Goal: Task Accomplishment & Management: Manage account settings

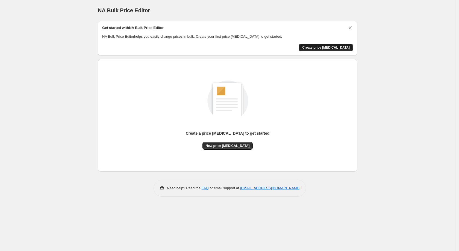
click at [328, 49] on span "Create price [MEDICAL_DATA]" at bounding box center [326, 47] width 48 height 4
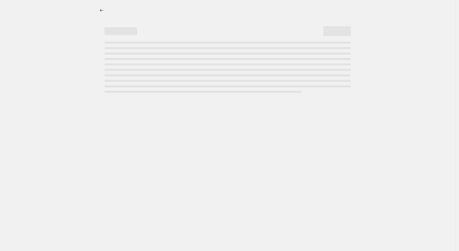
select select "percentage"
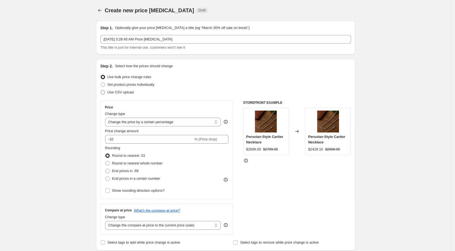
click at [131, 93] on span "Use CSV upload" at bounding box center [121, 92] width 26 height 4
click at [101, 90] on input "Use CSV upload" at bounding box center [101, 90] width 0 height 0
radio input "true"
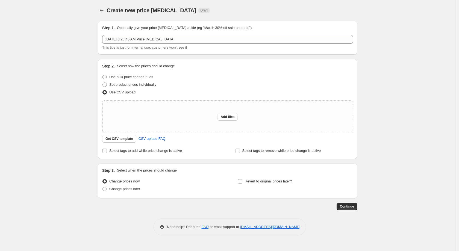
click at [130, 78] on span "Use bulk price change rules" at bounding box center [131, 77] width 44 height 4
click at [103, 75] on input "Use bulk price change rules" at bounding box center [102, 75] width 0 height 0
radio input "true"
select select "percentage"
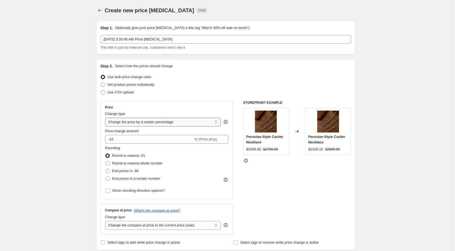
click at [204, 120] on select "Change the price to a certain amount Change the price by a certain amount Chang…" at bounding box center [163, 122] width 116 height 9
click at [291, 185] on div "STOREFRONT EXAMPLE Peruvian-Style Cartier Necklace $2699.00 $2799.00 Changed to…" at bounding box center [297, 167] width 108 height 134
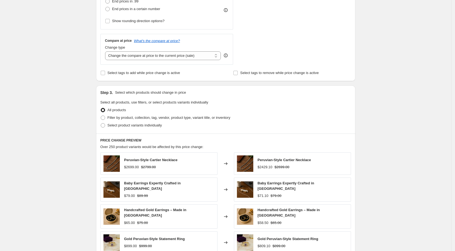
scroll to position [171, 0]
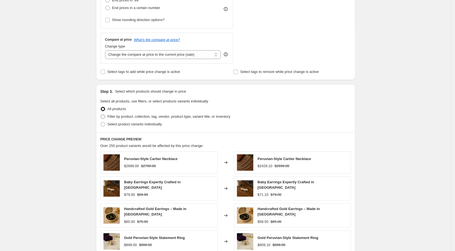
click at [144, 117] on span "Filter by product, collection, tag, vendor, product type, variant title, or inv…" at bounding box center [169, 116] width 123 height 4
click at [101, 115] on input "Filter by product, collection, tag, vendor, product type, variant title, or inv…" at bounding box center [101, 114] width 0 height 0
radio input "true"
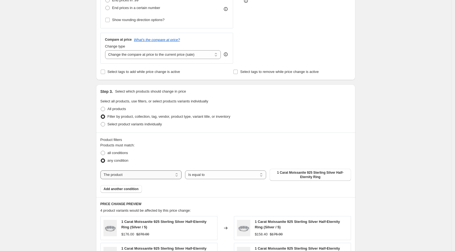
click at [129, 174] on select "The product The product's collection The product's tag The product's vendor The…" at bounding box center [140, 174] width 81 height 9
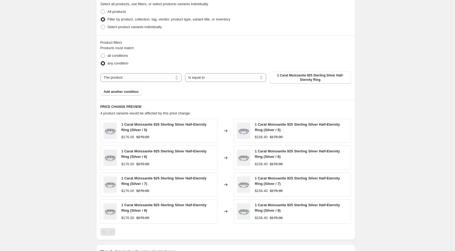
scroll to position [307, 0]
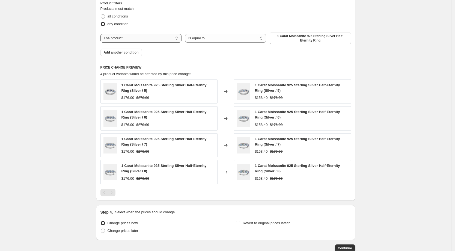
click at [135, 39] on select "The product The product's collection The product's tag The product's vendor The…" at bounding box center [140, 38] width 81 height 9
select select "vendor"
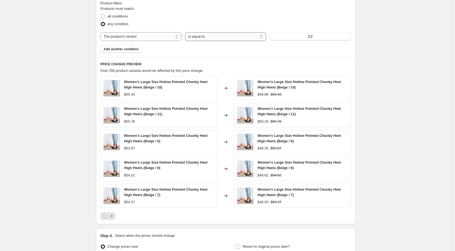
click at [236, 40] on select "Is equal to Is not equal to" at bounding box center [225, 36] width 81 height 9
click at [238, 39] on select "Is equal to Is not equal to" at bounding box center [225, 36] width 81 height 9
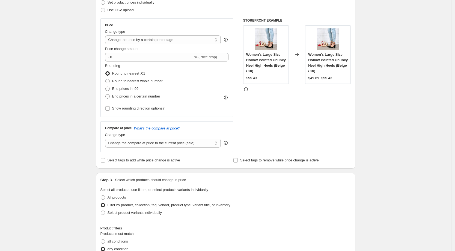
scroll to position [34, 0]
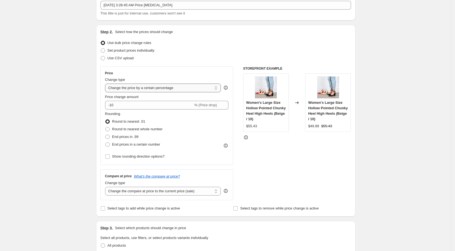
click at [188, 88] on select "Change the price to a certain amount Change the price by a certain amount Chang…" at bounding box center [163, 88] width 116 height 9
select select "pc"
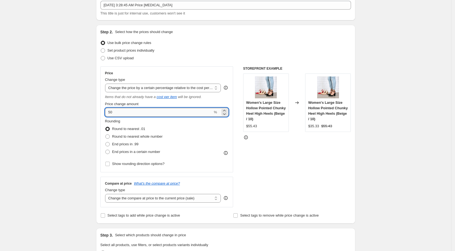
click at [164, 113] on input "50" at bounding box center [159, 112] width 108 height 9
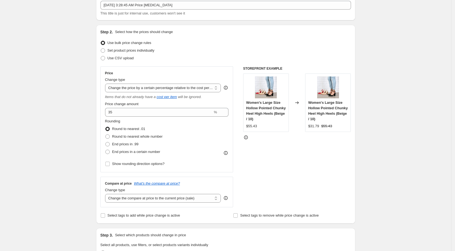
click at [318, 156] on div "STOREFRONT EXAMPLE Women's Large Size Hollow Pointed Chunky Heel High Heels (Be…" at bounding box center [297, 136] width 108 height 141
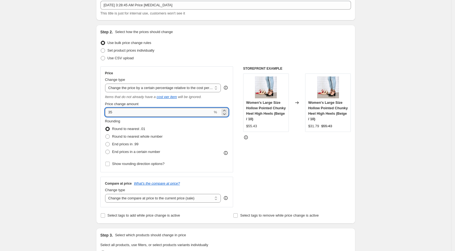
click at [118, 111] on input "35" at bounding box center [159, 112] width 108 height 9
click at [285, 159] on div "STOREFRONT EXAMPLE Women's Large Size Hollow Pointed Chunky Heel High Heels (Be…" at bounding box center [297, 136] width 108 height 141
click at [119, 111] on input "100" at bounding box center [159, 112] width 108 height 9
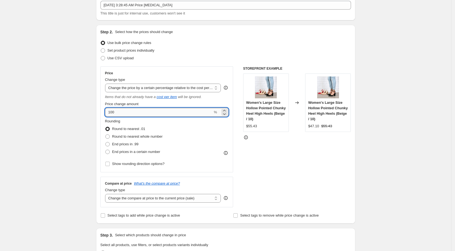
click at [119, 111] on input "100" at bounding box center [159, 112] width 108 height 9
click at [115, 113] on input "1" at bounding box center [159, 112] width 108 height 9
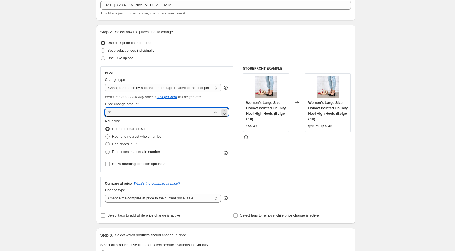
type input "35"
click at [102, 119] on div "Price Change type Change the price to a certain amount Change the price by a ce…" at bounding box center [166, 119] width 133 height 106
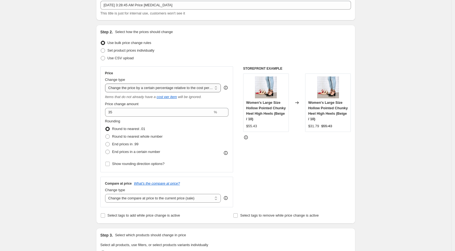
click at [121, 88] on select "Change the price to a certain amount Change the price by a certain amount Chang…" at bounding box center [163, 88] width 116 height 9
select select "pcap"
click at [107, 84] on select "Change the price to a certain amount Change the price by a certain amount Chang…" at bounding box center [163, 88] width 116 height 9
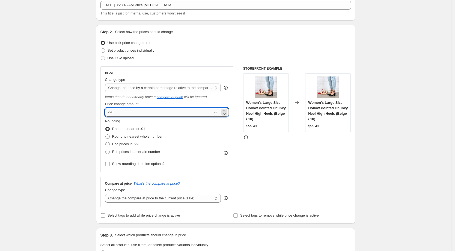
click at [137, 114] on input "-20" at bounding box center [159, 112] width 108 height 9
drag, startPoint x: 111, startPoint y: 113, endPoint x: 138, endPoint y: 113, distance: 26.8
click at [138, 113] on input "-20" at bounding box center [159, 112] width 108 height 9
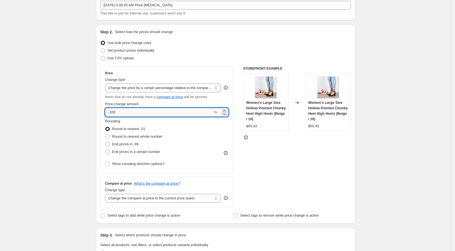
click at [124, 113] on input "-100" at bounding box center [159, 112] width 108 height 9
click at [128, 112] on input "1" at bounding box center [159, 112] width 108 height 9
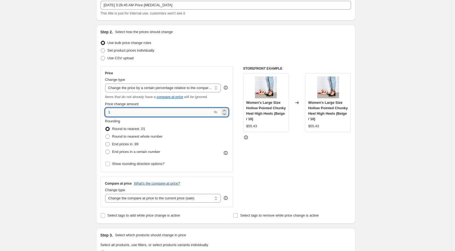
click at [128, 112] on input "1" at bounding box center [159, 112] width 108 height 9
click at [126, 112] on input "1" at bounding box center [159, 112] width 108 height 9
drag, startPoint x: 126, startPoint y: 112, endPoint x: 99, endPoint y: 114, distance: 27.7
click at [99, 114] on div "Step 2. Select how the prices should change Use bulk price change rules Set pro…" at bounding box center [225, 124] width 259 height 199
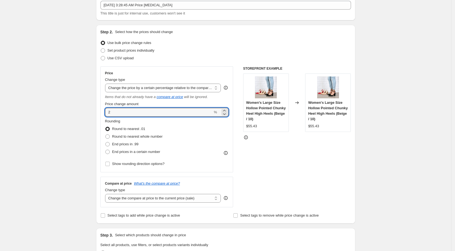
type input "2"
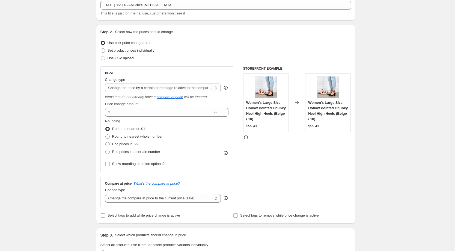
click at [137, 91] on select "Change the price to a certain amount Change the price by a certain amount Chang…" at bounding box center [163, 88] width 116 height 9
click at [101, 79] on div "Step 2. Select how the prices should change Use bulk price change rules Set pro…" at bounding box center [225, 124] width 259 height 199
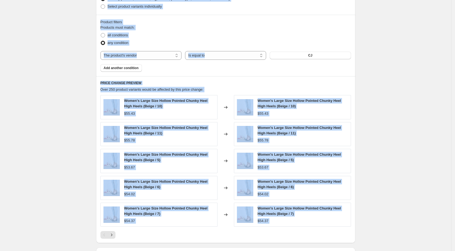
scroll to position [372, 0]
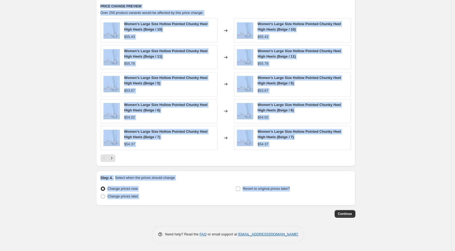
drag, startPoint x: 93, startPoint y: 33, endPoint x: 275, endPoint y: 193, distance: 242.6
copy div "Step 2. Select how the prices should change Use bulk price change rules Set pro…"
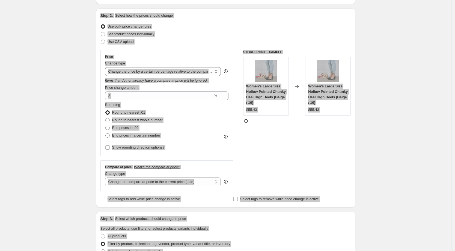
scroll to position [0, 0]
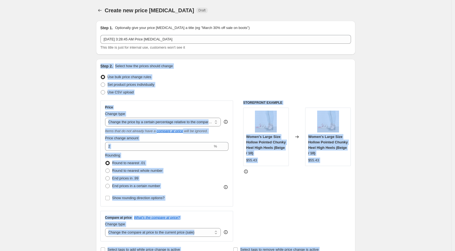
drag, startPoint x: 85, startPoint y: 77, endPoint x: 123, endPoint y: 61, distance: 41.1
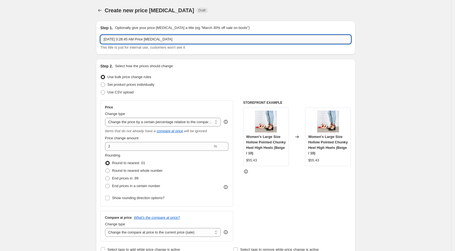
click at [213, 40] on input "[DATE] 3:28:45 AM Price [MEDICAL_DATA]" at bounding box center [225, 39] width 251 height 9
type input "35% off"
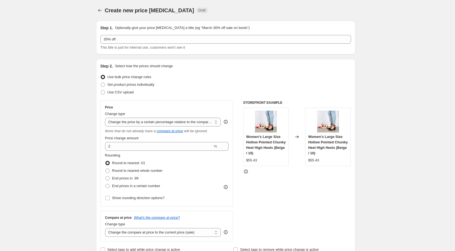
click at [140, 121] on select "Change the price to a certain amount Change the price by a certain amount Chang…" at bounding box center [163, 122] width 116 height 9
click at [120, 129] on icon "Items that do not already have a" at bounding box center [130, 131] width 51 height 4
click at [124, 127] on div "Price Change type Change the price to a certain amount Change the price by a ce…" at bounding box center [167, 153] width 124 height 97
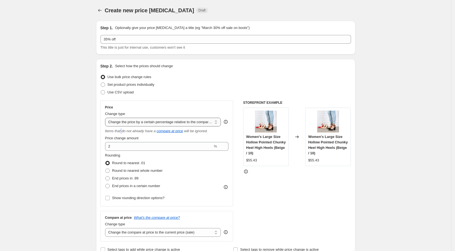
click at [124, 124] on select "Change the price to a certain amount Change the price by a certain amount Chang…" at bounding box center [163, 122] width 116 height 9
select select "bcap"
click at [107, 118] on select "Change the price to a certain amount Change the price by a certain amount Chang…" at bounding box center [163, 122] width 116 height 9
type input "-12.00"
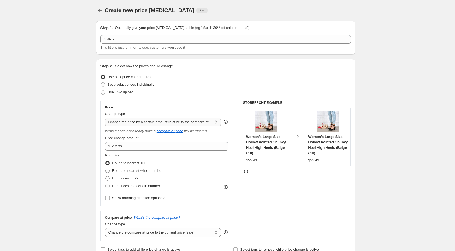
click at [129, 123] on select "Change the price to a certain amount Change the price by a certain amount Chang…" at bounding box center [163, 122] width 116 height 9
click at [279, 192] on div "STOREFRONT EXAMPLE Women's Large Size Hollow Pointed Chunky Heel High Heels (Be…" at bounding box center [297, 170] width 108 height 141
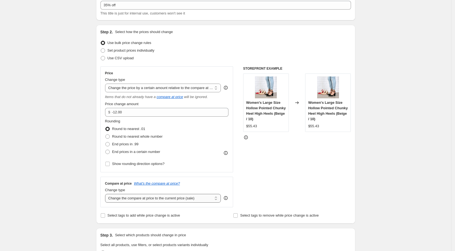
click at [148, 199] on select "Change the compare at price to the current price (sale) Change the compare at p…" at bounding box center [163, 198] width 116 height 9
select select "percentage"
click at [107, 194] on select "Change the compare at price to the current price (sale) Change the compare at p…" at bounding box center [163, 198] width 116 height 9
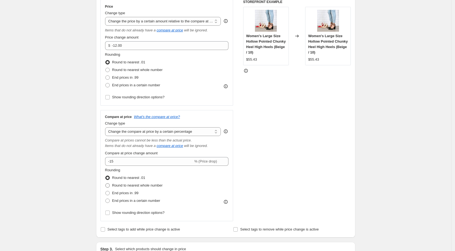
scroll to position [102, 0]
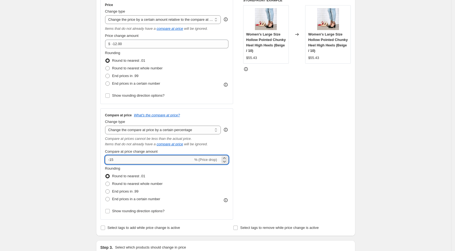
drag, startPoint x: 111, startPoint y: 159, endPoint x: 123, endPoint y: 156, distance: 11.9
click at [123, 156] on input "-15" at bounding box center [149, 159] width 88 height 9
type input "-35"
click at [84, 167] on div "Create new price [MEDICAL_DATA]. This page is ready Create new price [MEDICAL_D…" at bounding box center [225, 250] width 451 height 704
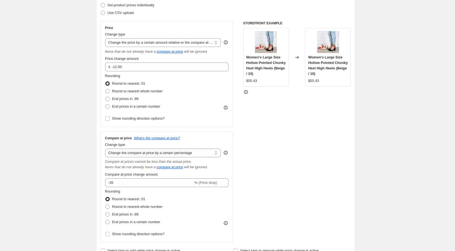
scroll to position [68, 0]
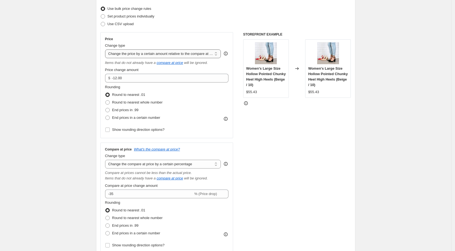
click at [143, 54] on select "Change the price to a certain amount Change the price by a certain amount Chang…" at bounding box center [163, 53] width 116 height 9
select select "no_change"
click at [107, 49] on select "Change the price to a certain amount Change the price by a certain amount Chang…" at bounding box center [163, 53] width 116 height 9
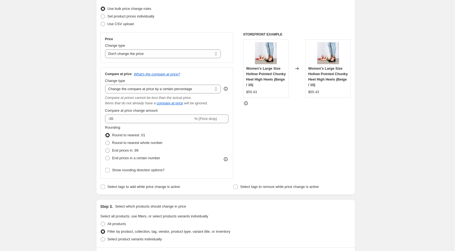
click at [93, 126] on div "Create new price [MEDICAL_DATA]. This page is ready Create new price [MEDICAL_D…" at bounding box center [226, 246] width 272 height 628
drag, startPoint x: 109, startPoint y: 35, endPoint x: 104, endPoint y: 35, distance: 5.2
click at [105, 35] on div "Price Change type Change the price to a certain amount Change the price by a ce…" at bounding box center [166, 47] width 133 height 31
click at [109, 43] on label "Change type" at bounding box center [115, 45] width 20 height 5
click at [109, 49] on select "Change the price to a certain amount Change the price by a certain amount Chang…" at bounding box center [163, 53] width 116 height 9
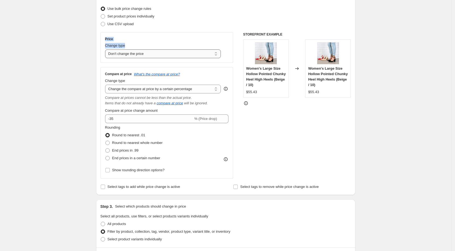
drag, startPoint x: 113, startPoint y: 44, endPoint x: 163, endPoint y: 57, distance: 51.1
click at [163, 57] on div "Price Change type Change the price to a certain amount Change the price by a ce…" at bounding box center [166, 47] width 133 height 31
copy div "Price Change type"
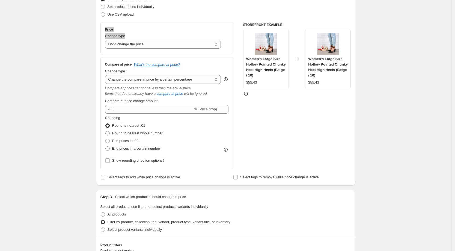
scroll to position [70, 0]
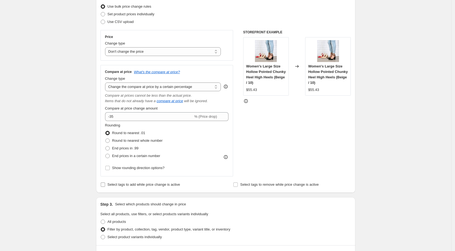
click at [118, 182] on span "Select tags to add while price change is active" at bounding box center [144, 184] width 73 height 4
click at [105, 182] on input "Select tags to add while price change is active" at bounding box center [103, 184] width 4 height 4
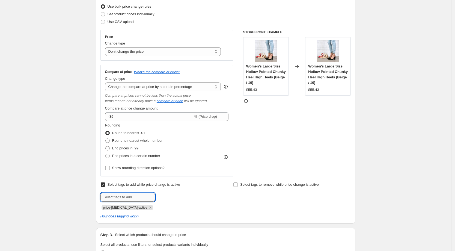
click at [124, 195] on input "text" at bounding box center [127, 197] width 55 height 9
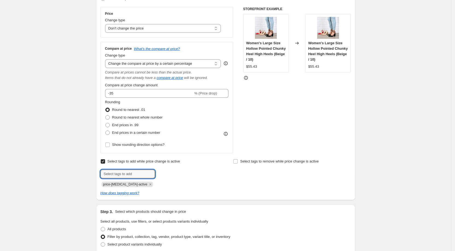
scroll to position [105, 0]
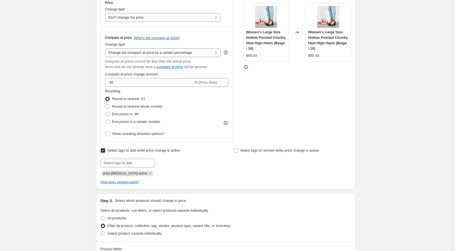
click at [143, 150] on span "Select tags to add while price change is active" at bounding box center [144, 150] width 73 height 4
click at [105, 150] on input "Select tags to add while price change is active" at bounding box center [103, 150] width 4 height 4
checkbox input "false"
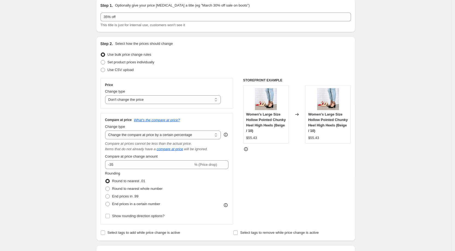
scroll to position [34, 0]
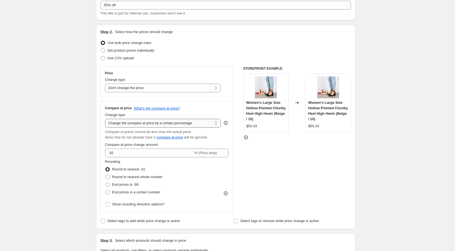
click at [196, 120] on select "Change the compare at price to the current price (sale) Change the compare at p…" at bounding box center [163, 123] width 116 height 9
select select "pp"
click at [107, 119] on select "Change the compare at price to the current price (sale) Change the compare at p…" at bounding box center [163, 123] width 116 height 9
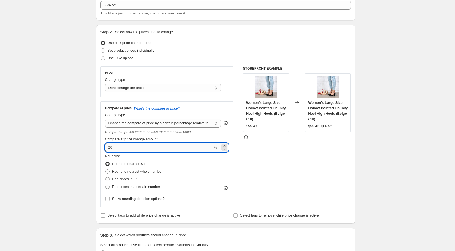
click at [181, 150] on input "20" at bounding box center [159, 147] width 108 height 9
type input "35"
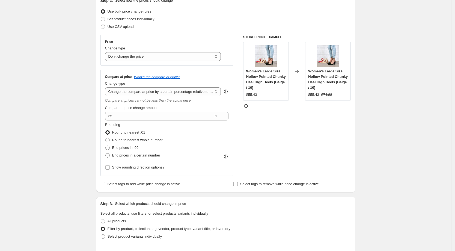
scroll to position [102, 0]
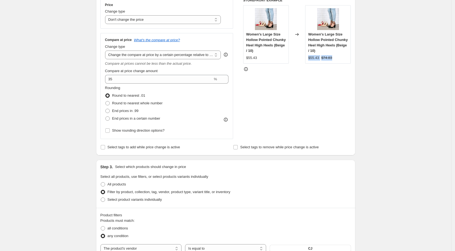
drag, startPoint x: 340, startPoint y: 58, endPoint x: 308, endPoint y: 58, distance: 31.4
click at [308, 58] on div "Women's Large Size Hollow Pointed Chunky Heel High Heels (Beige / 10) $55.43 $7…" at bounding box center [328, 34] width 46 height 58
copy div "$55.43 $74.83"
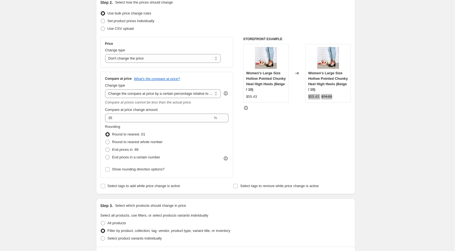
scroll to position [0, 0]
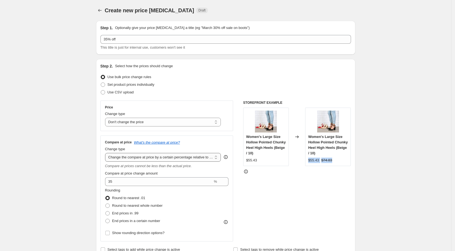
click at [178, 160] on select "Change the compare at price to the current price (sale) Change the compare at p…" at bounding box center [163, 157] width 116 height 9
select select "bp"
click at [107, 153] on select "Change the compare at price to the current price (sale) Change the compare at p…" at bounding box center [163, 157] width 116 height 9
type input "12.00"
click at [332, 160] on strike "$67.43" at bounding box center [326, 160] width 11 height 5
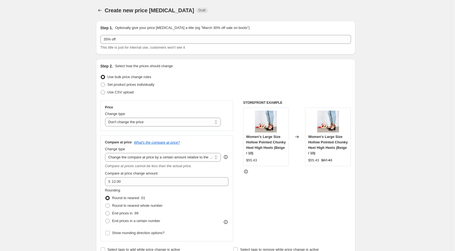
click at [332, 159] on strike "$67.43" at bounding box center [326, 160] width 11 height 5
click at [344, 163] on div "Women's Large Size Hollow Pointed Chunky Heel High Heels (Beige / 10) $55.43 $6…" at bounding box center [328, 137] width 46 height 58
click at [344, 163] on div "$55.43 $67.43" at bounding box center [328, 160] width 40 height 5
drag, startPoint x: 341, startPoint y: 161, endPoint x: 304, endPoint y: 163, distance: 37.5
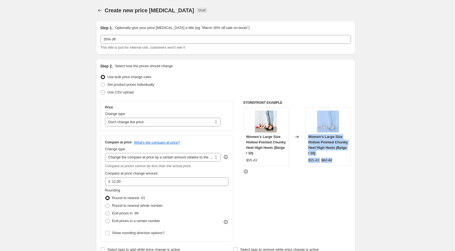
click at [304, 163] on div "Women's Large Size Hollow Pointed Chunky Heel High Heels (Beige / 10) $55.43 Ch…" at bounding box center [297, 137] width 108 height 58
click at [305, 163] on div "Changed to" at bounding box center [297, 137] width 16 height 58
drag, startPoint x: 340, startPoint y: 161, endPoint x: 297, endPoint y: 133, distance: 50.7
click at [297, 133] on div "Women's Large Size Hollow Pointed Chunky Heel High Heels (Beige / 10) $55.43 Ch…" at bounding box center [297, 137] width 108 height 58
copy div "Women's Large Size Hollow Pointed Chunky Heel High Heels (Beige / 10) $55.43 $6…"
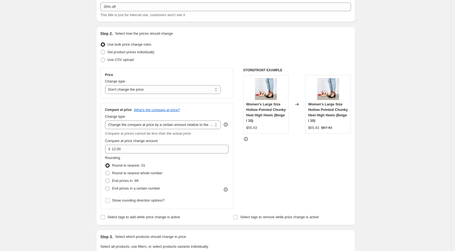
scroll to position [68, 0]
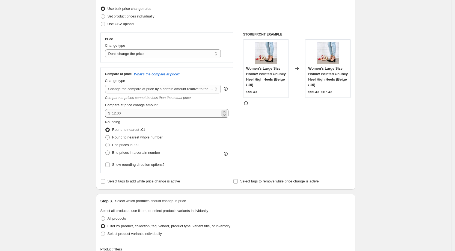
drag, startPoint x: 137, startPoint y: 118, endPoint x: 143, endPoint y: 109, distance: 10.8
click at [137, 118] on div "Compare at price What's the compare at price? Change type Change the compare at…" at bounding box center [167, 120] width 124 height 97
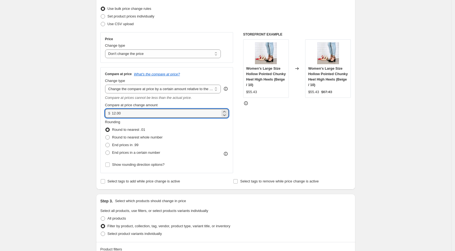
drag, startPoint x: 140, startPoint y: 111, endPoint x: 62, endPoint y: 111, distance: 77.3
click at [62, 111] on div "Create new price [MEDICAL_DATA]. This page is ready Create new price [MEDICAL_D…" at bounding box center [225, 243] width 451 height 623
type input "0.00"
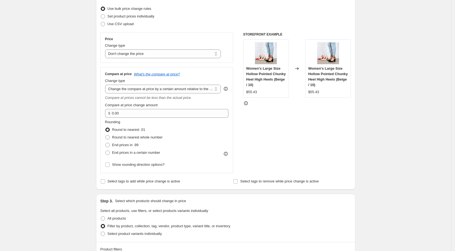
click at [38, 127] on div "Create new price [MEDICAL_DATA]. This page is ready Create new price [MEDICAL_D…" at bounding box center [225, 243] width 451 height 623
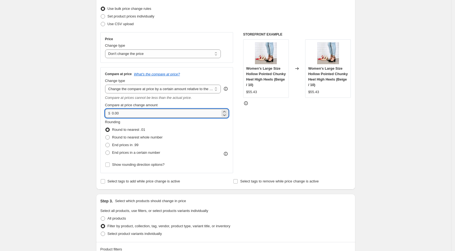
click at [125, 111] on input "0.00" at bounding box center [166, 113] width 108 height 9
click at [128, 106] on span "Compare at price change amount" at bounding box center [131, 105] width 53 height 4
click at [128, 109] on input "0.00" at bounding box center [166, 113] width 108 height 9
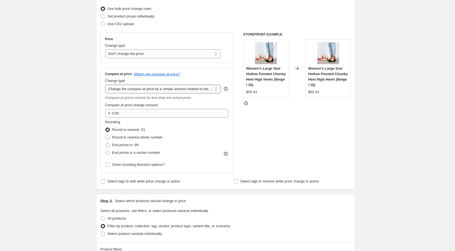
click at [137, 87] on select "Change the compare at price to the current price (sale) Change the compare at p…" at bounding box center [163, 89] width 116 height 9
select select "pp"
click at [107, 85] on select "Change the compare at price to the current price (sale) Change the compare at p…" at bounding box center [163, 89] width 116 height 9
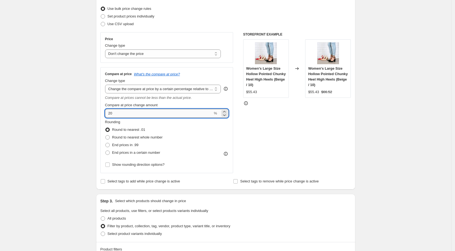
click at [138, 113] on input "20" at bounding box center [159, 113] width 108 height 9
click at [83, 127] on div "Create new price [MEDICAL_DATA]. This page is ready Create new price [MEDICAL_D…" at bounding box center [225, 243] width 451 height 623
click at [109, 112] on input "35" at bounding box center [159, 113] width 108 height 9
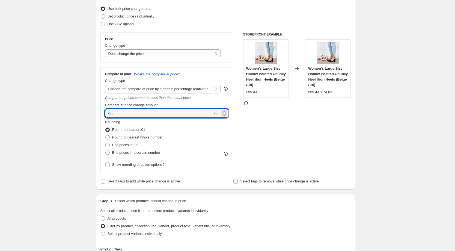
type input "-35"
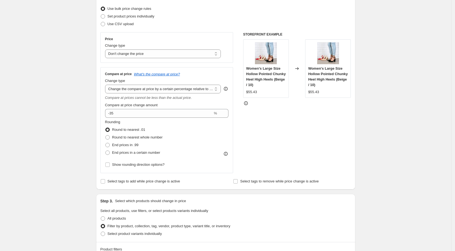
click at [71, 133] on div "Create new price [MEDICAL_DATA]. This page is ready Create new price [MEDICAL_D…" at bounding box center [225, 243] width 451 height 623
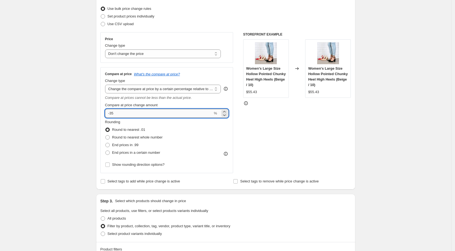
click at [137, 116] on input "-35" at bounding box center [159, 113] width 108 height 9
drag, startPoint x: 134, startPoint y: 112, endPoint x: 93, endPoint y: 114, distance: 40.7
click at [93, 114] on div "Create new price [MEDICAL_DATA]. This page is ready Create new price [MEDICAL_D…" at bounding box center [226, 243] width 272 height 623
type input "0"
click at [82, 127] on div "Create new price [MEDICAL_DATA]. This page is ready Create new price [MEDICAL_D…" at bounding box center [225, 243] width 451 height 623
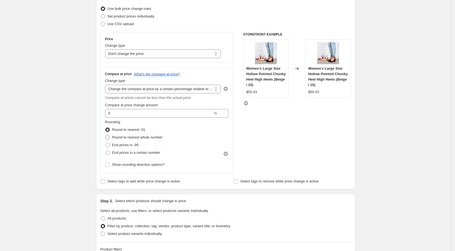
click at [117, 137] on span "Round to nearest whole number" at bounding box center [137, 137] width 51 height 4
click at [106, 135] on input "Round to nearest whole number" at bounding box center [105, 135] width 0 height 0
radio input "true"
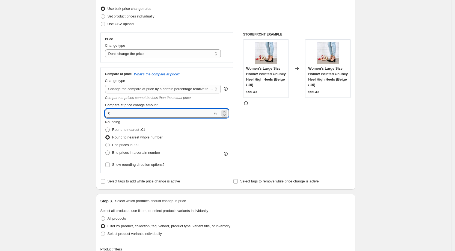
click at [120, 115] on input "0" at bounding box center [159, 113] width 108 height 9
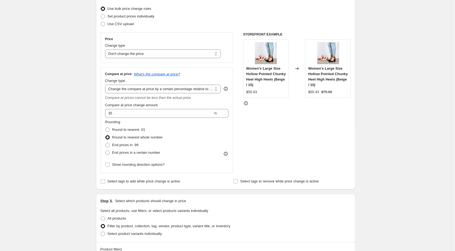
click at [90, 130] on div "Create new price [MEDICAL_DATA]. This page is ready Create new price [MEDICAL_D…" at bounding box center [225, 243] width 451 height 623
click at [162, 90] on select "Change the compare at price to the current price (sale) Change the compare at p…" at bounding box center [163, 89] width 116 height 9
click at [107, 85] on select "Change the compare at price to the current price (sale) Change the compare at p…" at bounding box center [163, 89] width 116 height 9
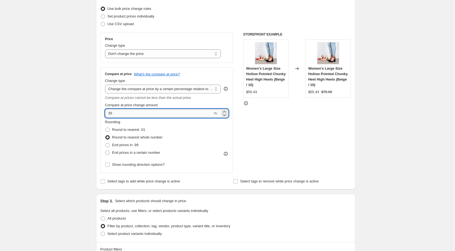
click at [121, 112] on input "35" at bounding box center [159, 113] width 108 height 9
type input "50"
click at [85, 137] on div "Create new price [MEDICAL_DATA]. This page is ready Create new price [MEDICAL_D…" at bounding box center [225, 243] width 451 height 623
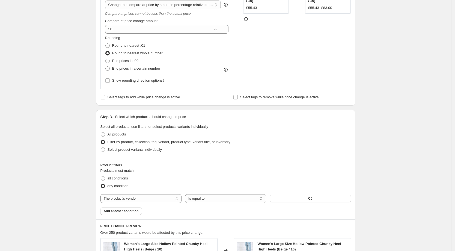
scroll to position [102, 0]
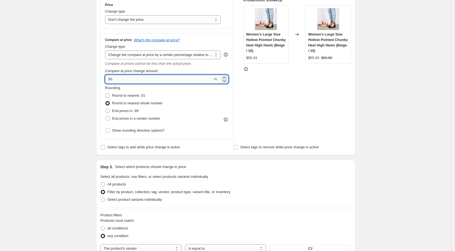
click at [139, 81] on input "50" at bounding box center [159, 79] width 108 height 9
click at [139, 79] on input "50" at bounding box center [159, 79] width 108 height 9
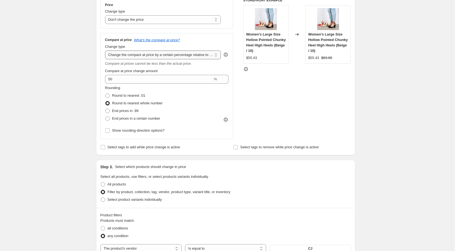
click at [145, 55] on select "Change the compare at price to the current price (sale) Change the compare at p…" at bounding box center [163, 55] width 116 height 9
select select "bp"
click at [107, 51] on select "Change the compare at price to the current price (sale) Change the compare at p…" at bounding box center [163, 55] width 116 height 9
type input "12.00"
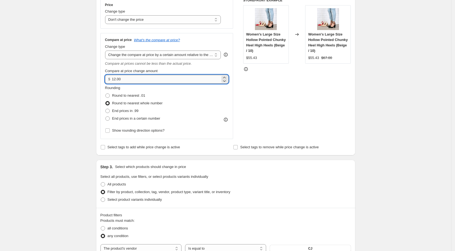
click at [150, 80] on input "12.00" at bounding box center [166, 79] width 108 height 9
click at [138, 56] on select "Change the compare at price to the current price (sale) Change the compare at p…" at bounding box center [163, 55] width 116 height 9
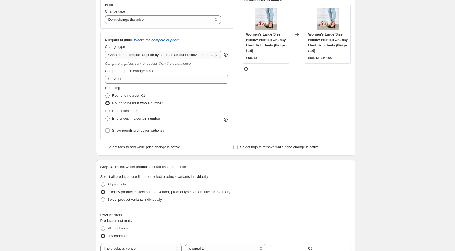
click at [107, 51] on select "Change the compare at price to the current price (sale) Change the compare at p…" at bounding box center [163, 55] width 116 height 9
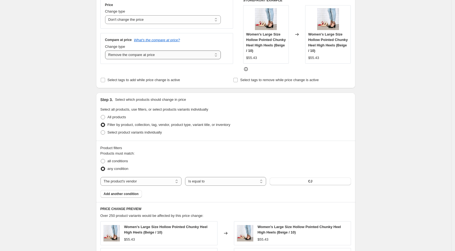
click at [151, 58] on select "Change the compare at price to the current price (sale) Change the compare at p…" at bounding box center [163, 55] width 116 height 9
select select "pp"
click at [107, 51] on select "Change the compare at price to the current price (sale) Change the compare at p…" at bounding box center [163, 55] width 116 height 9
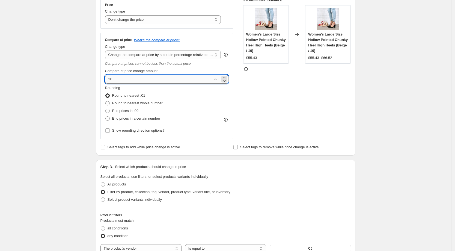
click at [129, 78] on input "20" at bounding box center [159, 79] width 108 height 9
paste input "53.85"
type input "53.85"
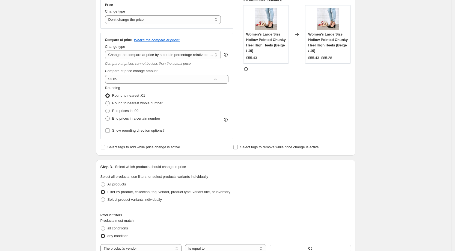
click at [307, 105] on div "STOREFRONT EXAMPLE Women's Large Size Hollow Pointed Chunky Heel High Heels (Be…" at bounding box center [297, 68] width 108 height 141
drag, startPoint x: 340, startPoint y: 57, endPoint x: 309, endPoint y: 58, distance: 30.9
click at [309, 58] on div "Women's Large Size Hollow Pointed Chunky Heel High Heels (Beige / 10) $55.43 $8…" at bounding box center [328, 34] width 46 height 58
copy div "$55.43 $85.28"
click at [60, 127] on div "Create new price [MEDICAL_DATA]. This page is ready Create new price [MEDICAL_D…" at bounding box center [225, 209] width 451 height 623
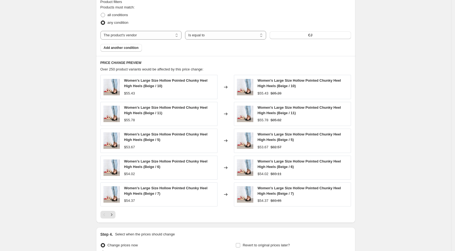
scroll to position [372, 0]
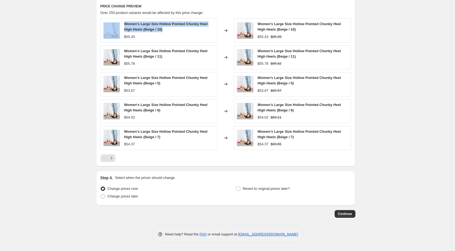
drag, startPoint x: 176, startPoint y: 30, endPoint x: 123, endPoint y: 23, distance: 53.2
click at [123, 23] on div "Women's Large Size Hollow Pointed Chunky Heel High Heels (Beige / 10) $55.43" at bounding box center [158, 30] width 117 height 24
copy div "Women's Large Size Hollow Pointed Chunky Heel High Heels (Beige / 10)"
click at [343, 215] on span "Continue" at bounding box center [345, 214] width 14 height 4
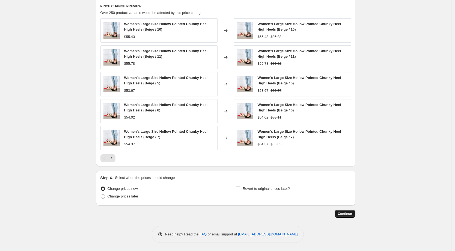
scroll to position [0, 0]
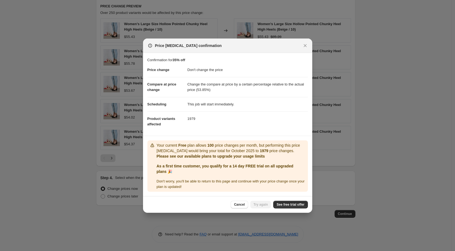
click at [191, 90] on dd "Change the compare at price by a certain percentage relative to the actual pric…" at bounding box center [248, 87] width 120 height 20
drag, startPoint x: 174, startPoint y: 146, endPoint x: 258, endPoint y: 147, distance: 84.4
click at [258, 147] on p "Your current Free plan allows 100 price changes per month, but performing this …" at bounding box center [231, 148] width 149 height 11
click at [223, 155] on p "Please see our available plans to upgrade your usage limits" at bounding box center [231, 155] width 149 height 5
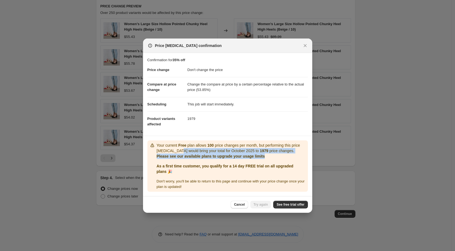
drag, startPoint x: 190, startPoint y: 150, endPoint x: 291, endPoint y: 156, distance: 101.4
click at [291, 156] on div "Your current Free plan allows 100 price changes per month, but performing this …" at bounding box center [231, 151] width 149 height 16
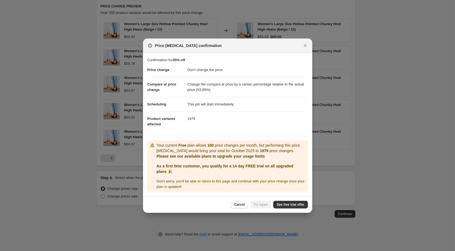
click at [273, 167] on b "As a first time customer, you qualify for a 14 day FREE trial on all upgraded p…" at bounding box center [225, 169] width 137 height 10
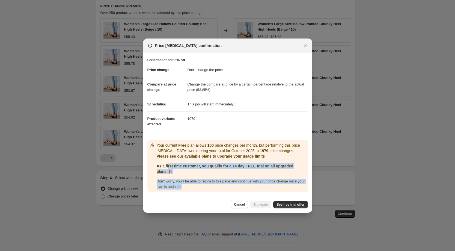
drag, startPoint x: 223, startPoint y: 185, endPoint x: 168, endPoint y: 161, distance: 60.0
click at [168, 161] on div "Your current Free plan allows 100 price changes per month, but performing this …" at bounding box center [231, 166] width 149 height 47
click at [175, 169] on p "As a first time customer, you qualify for a 14 day FREE trial on all upgraded p…" at bounding box center [231, 168] width 149 height 11
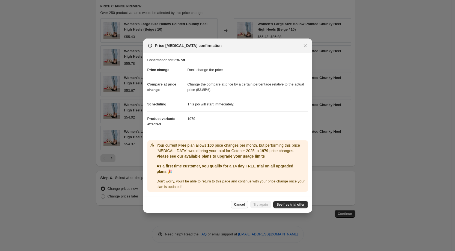
click at [234, 205] on span "Cancel" at bounding box center [239, 204] width 11 height 4
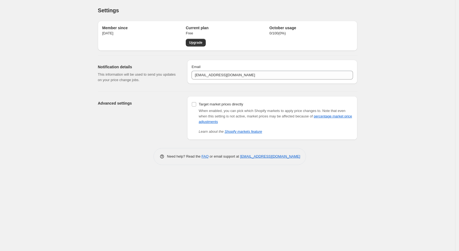
click at [157, 109] on div "Advanced settings" at bounding box center [140, 118] width 85 height 44
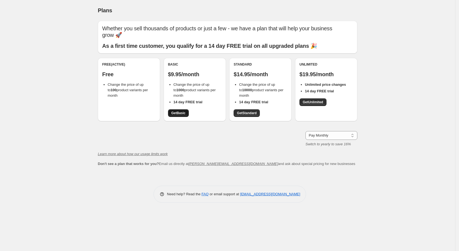
click at [183, 115] on span "Get Basic" at bounding box center [178, 113] width 14 height 4
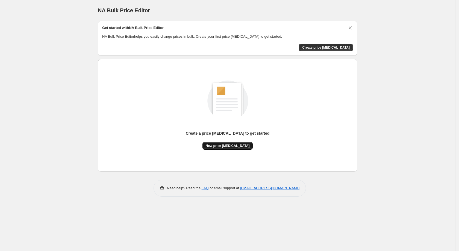
click at [216, 144] on span "New price [MEDICAL_DATA]" at bounding box center [228, 146] width 44 height 4
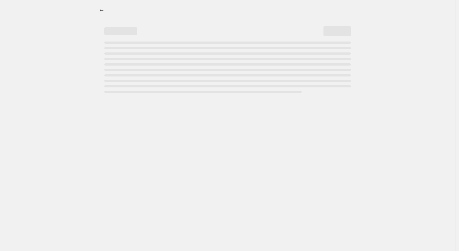
select select "percentage"
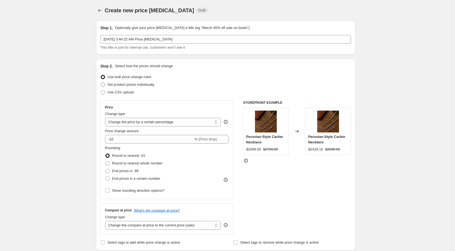
click at [143, 84] on span "Set product prices individually" at bounding box center [131, 84] width 47 height 4
click at [101, 83] on input "Set product prices individually" at bounding box center [101, 82] width 0 height 0
radio input "true"
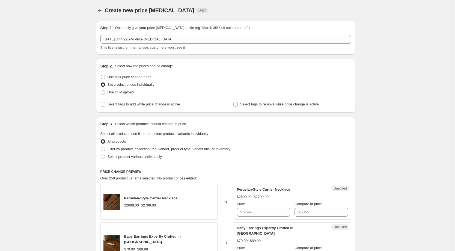
click at [125, 78] on span "Use bulk price change rules" at bounding box center [130, 77] width 44 height 4
click at [101, 75] on input "Use bulk price change rules" at bounding box center [101, 75] width 0 height 0
radio input "true"
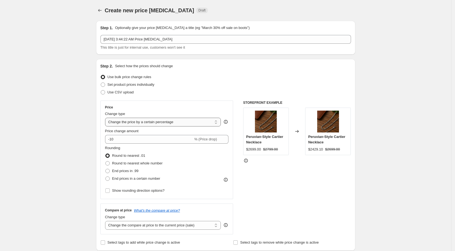
click at [129, 121] on select "Change the price to a certain amount Change the price by a certain amount Chang…" at bounding box center [163, 122] width 116 height 9
select select "no_change"
click at [107, 118] on select "Change the price to a certain amount Change the price by a certain amount Chang…" at bounding box center [163, 122] width 116 height 9
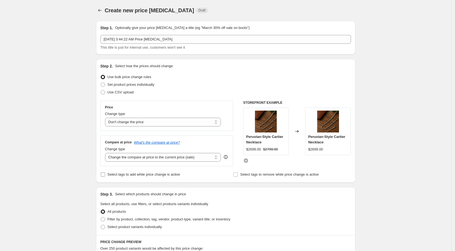
scroll to position [68, 0]
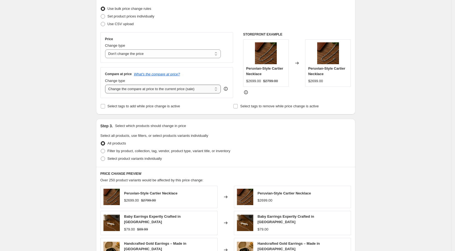
click at [152, 93] on select "Change the compare at price to the current price (sale) Change the compare at p…" at bounding box center [163, 89] width 116 height 9
click at [107, 85] on select "Change the compare at price to the current price (sale) Change the compare at p…" at bounding box center [163, 89] width 116 height 9
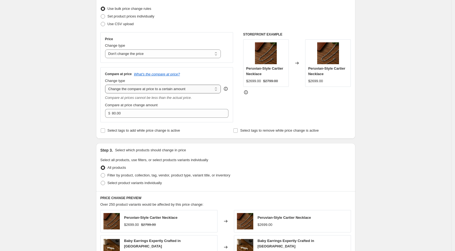
click at [156, 91] on select "Change the compare at price to the current price (sale) Change the compare at p…" at bounding box center [163, 89] width 116 height 9
select select "pp"
click at [107, 85] on select "Change the compare at price to the current price (sale) Change the compare at p…" at bounding box center [163, 89] width 116 height 9
type input "20"
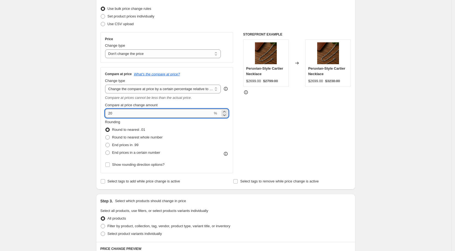
click at [153, 115] on input "20" at bounding box center [159, 113] width 108 height 9
paste input "number"
click at [127, 114] on input "20" at bounding box center [159, 113] width 108 height 9
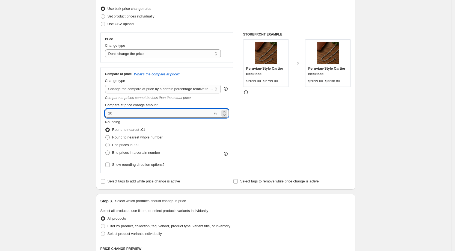
paste input "53.85"
type input "53.85"
click at [79, 133] on div "Create new price change job. This page is ready Create new price change job Dra…" at bounding box center [225, 210] width 451 height 556
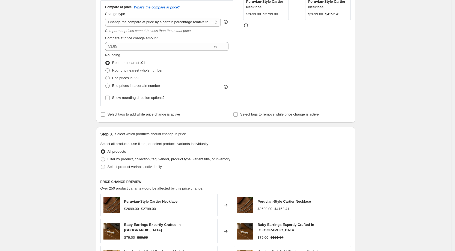
scroll to position [171, 0]
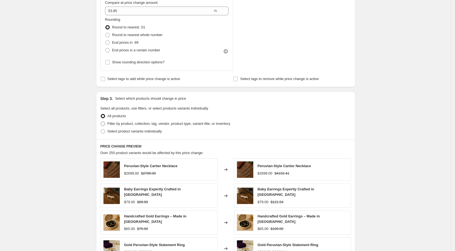
click at [121, 125] on span "Filter by product, collection, tag, vendor, product type, variant title, or inv…" at bounding box center [169, 123] width 123 height 4
click at [101, 122] on input "Filter by product, collection, tag, vendor, product type, variant title, or inv…" at bounding box center [101, 121] width 0 height 0
radio input "true"
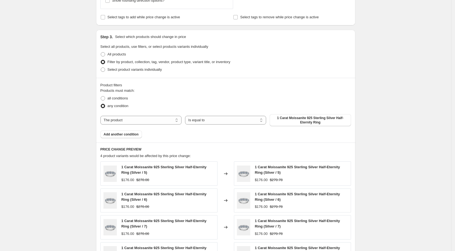
scroll to position [239, 0]
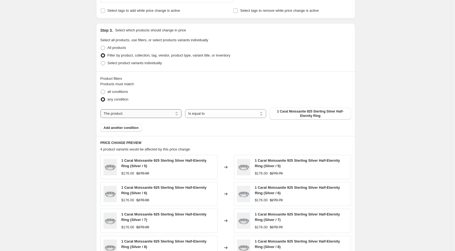
click at [167, 116] on select "The product The product's collection The product's tag The product's vendor The…" at bounding box center [140, 113] width 81 height 9
select select "vendor"
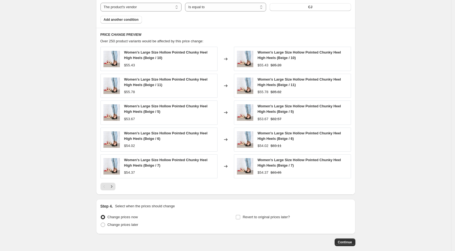
scroll to position [372, 0]
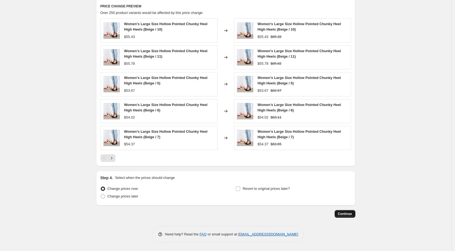
click at [344, 211] on button "Continue" at bounding box center [345, 214] width 21 height 8
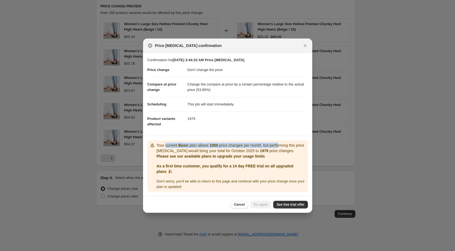
drag, startPoint x: 167, startPoint y: 139, endPoint x: 288, endPoint y: 143, distance: 121.3
click at [288, 143] on div "Your current Basic plan allows 1000 price changes per month, but performing thi…" at bounding box center [227, 165] width 161 height 51
click at [237, 207] on span "Cancel" at bounding box center [239, 204] width 11 height 4
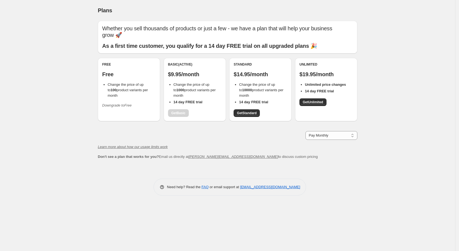
click at [175, 113] on div "Basic (Active) $9.95/month Change the price of up to 1000 product variants per …" at bounding box center [195, 89] width 54 height 55
click at [189, 105] on div "Basic (Active) $9.95/month Change the price of up to 1000 product variants per …" at bounding box center [195, 89] width 54 height 55
click at [193, 107] on div "Basic (Active) $9.95/month Change the price of up to 1000 product variants per …" at bounding box center [195, 89] width 54 height 55
click at [311, 135] on select "Pay Monthly Pay Yearly (Save 16%)" at bounding box center [331, 135] width 52 height 9
click at [310, 135] on select "Pay Monthly Pay Yearly (Save 16%)" at bounding box center [331, 135] width 52 height 9
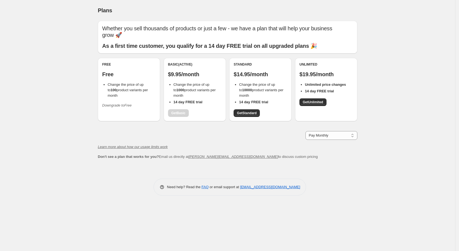
drag, startPoint x: 219, startPoint y: 140, endPoint x: 214, endPoint y: 143, distance: 5.9
click at [218, 140] on div "Whether you sell thousands of products or just a few - we have a plan that will…" at bounding box center [227, 90] width 259 height 139
click at [126, 85] on span "Change the price of up to 100 product variants per month" at bounding box center [128, 89] width 40 height 15
click at [113, 107] on icon "Downgrade to Free" at bounding box center [116, 105] width 29 height 4
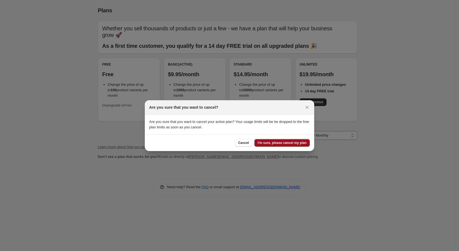
click at [273, 141] on span "I'm sure, please cancel my plan" at bounding box center [281, 143] width 49 height 4
